Goal: Use online tool/utility: Utilize a website feature to perform a specific function

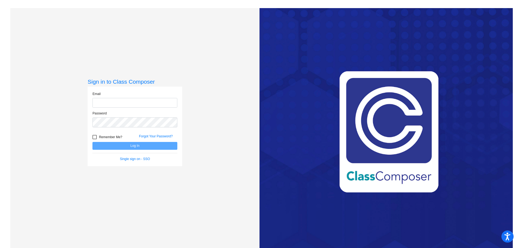
type input "malissa_weatherbie@lkstevens.wednet.edu"
click at [134, 147] on button "Log In" at bounding box center [134, 146] width 85 height 8
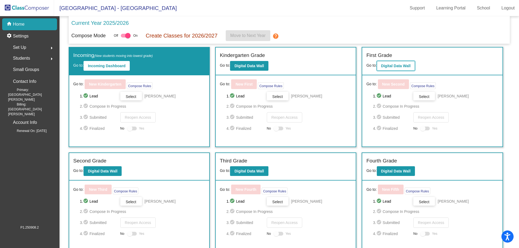
click at [380, 68] on button "Digital Data Wall" at bounding box center [396, 66] width 38 height 10
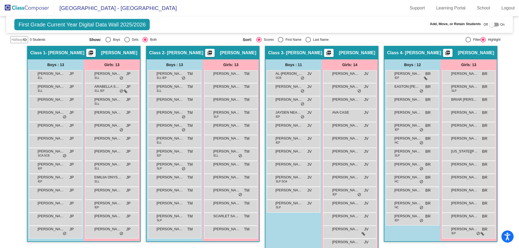
scroll to position [111, 0]
